Goal: Register for event/course

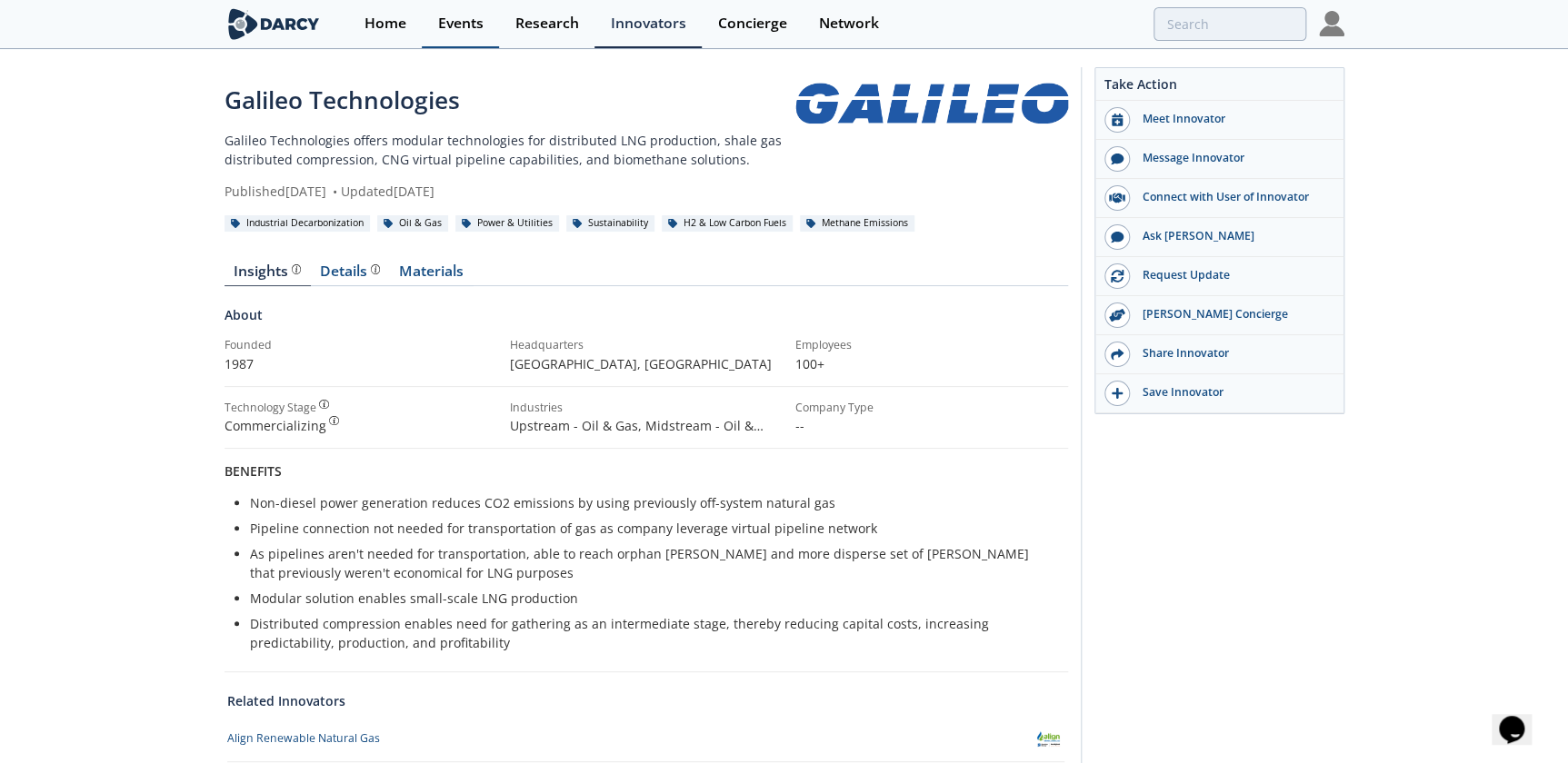
click at [473, 25] on div "Events" at bounding box center [460, 23] width 46 height 15
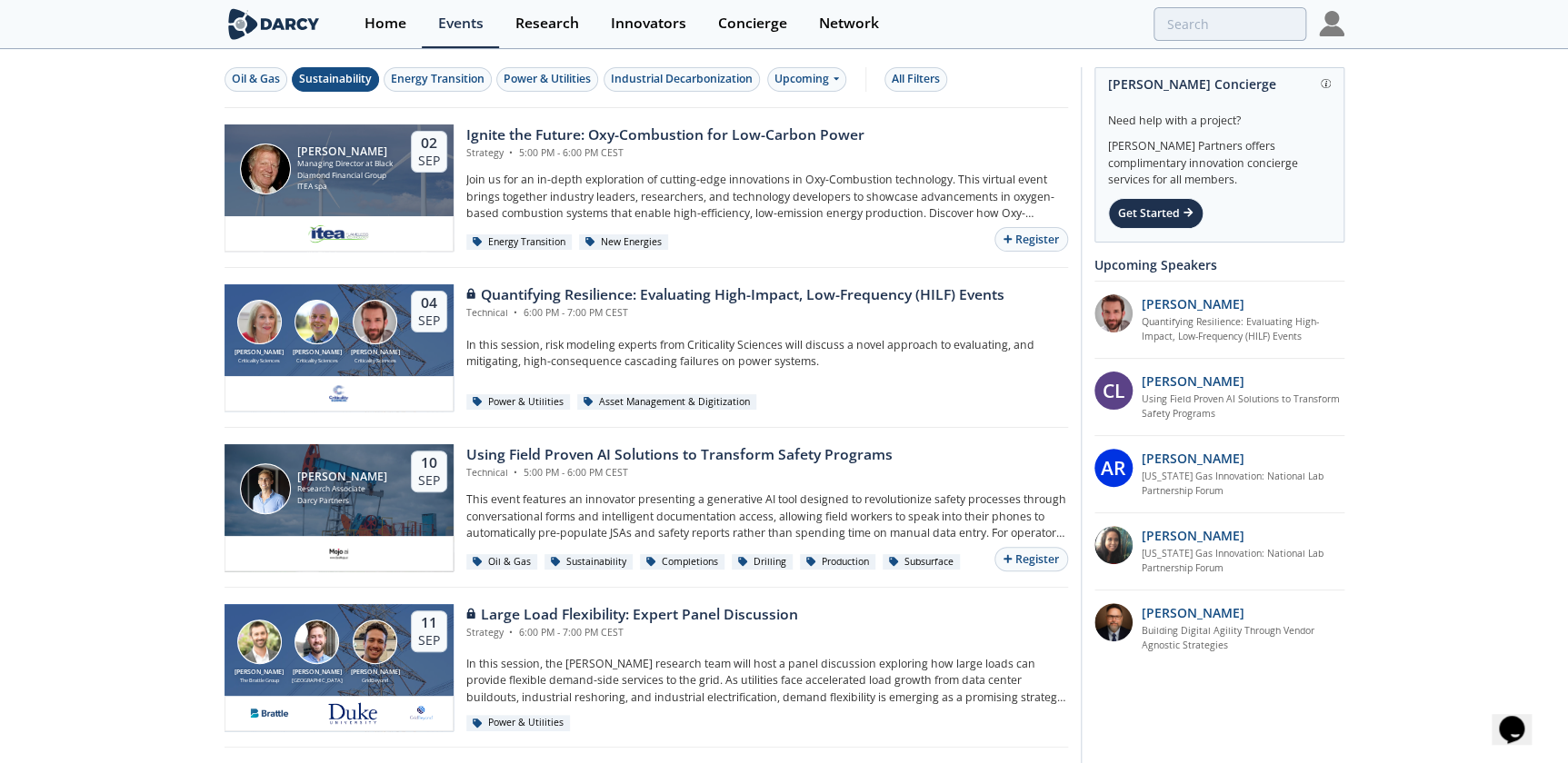
click at [344, 76] on div "Sustainability" at bounding box center [336, 79] width 73 height 16
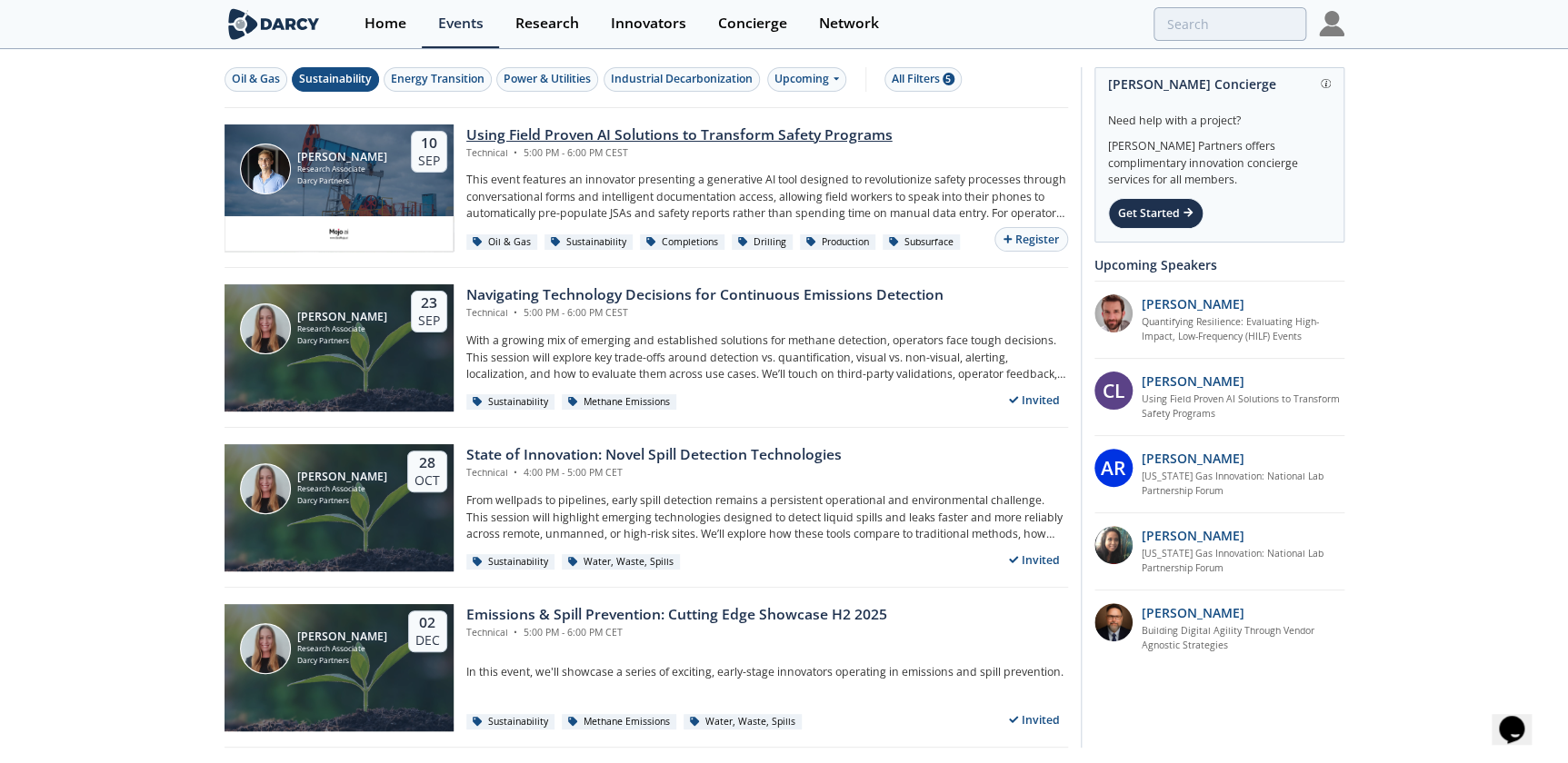
click at [680, 125] on div "Using Field Proven AI Solutions to Transform Safety Programs" at bounding box center [679, 135] width 427 height 22
